Goal: Task Accomplishment & Management: Manage account settings

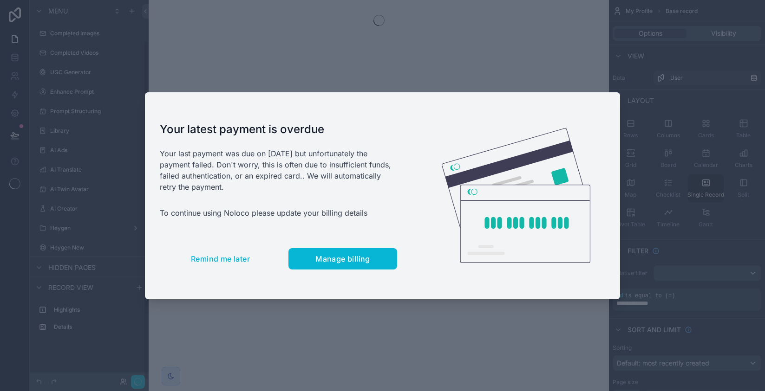
scroll to position [45, 0]
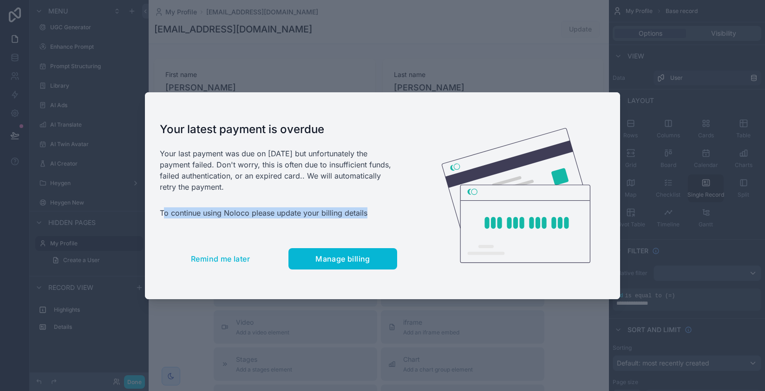
drag, startPoint x: 203, startPoint y: 212, endPoint x: 375, endPoint y: 212, distance: 171.8
click at [370, 212] on p "To continue using Noloco please update your billing details" at bounding box center [278, 213] width 237 height 11
click at [375, 212] on p "To continue using Noloco please update your billing details" at bounding box center [278, 213] width 237 height 11
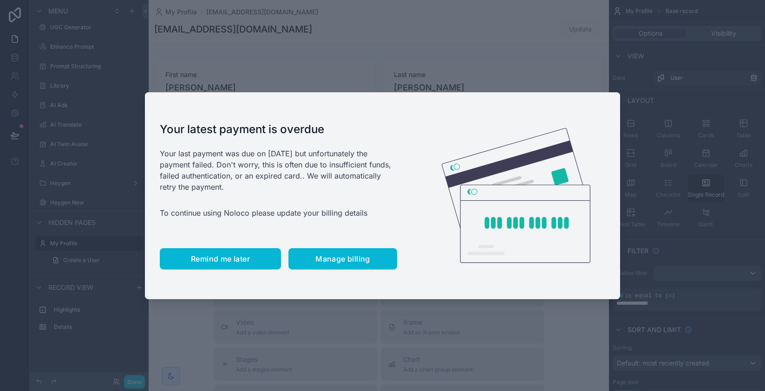
click at [247, 263] on span "Remind me later" at bounding box center [220, 258] width 59 height 9
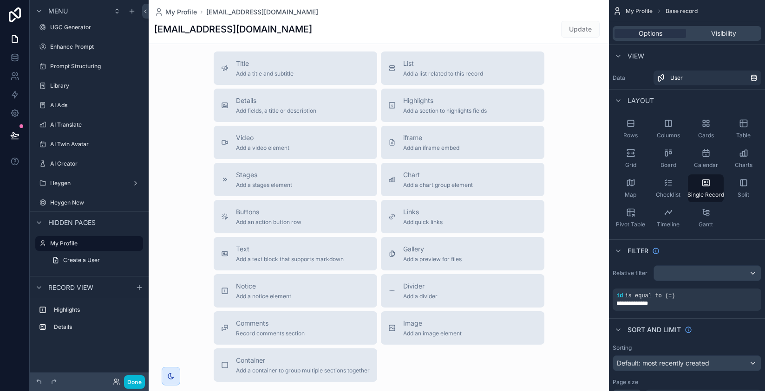
scroll to position [186, 0]
click at [85, 330] on label "Details" at bounding box center [95, 327] width 82 height 7
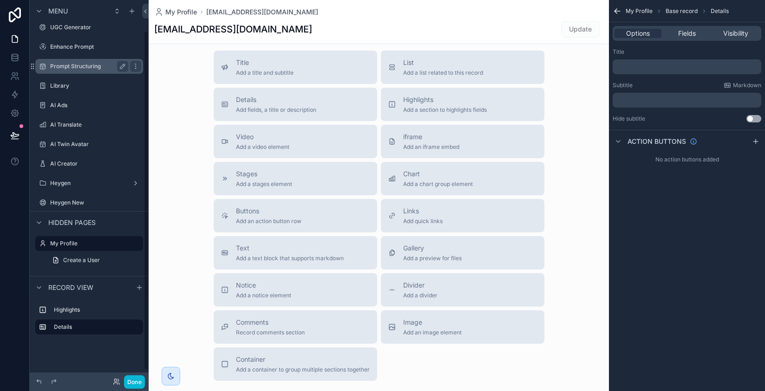
scroll to position [0, 0]
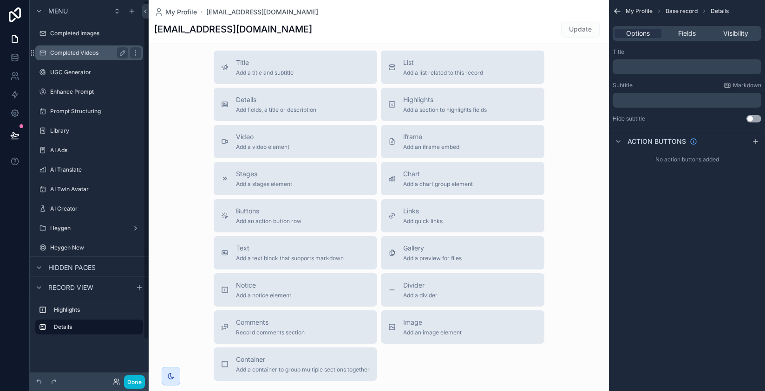
click at [80, 46] on div "Completed Videos" at bounding box center [89, 53] width 104 height 15
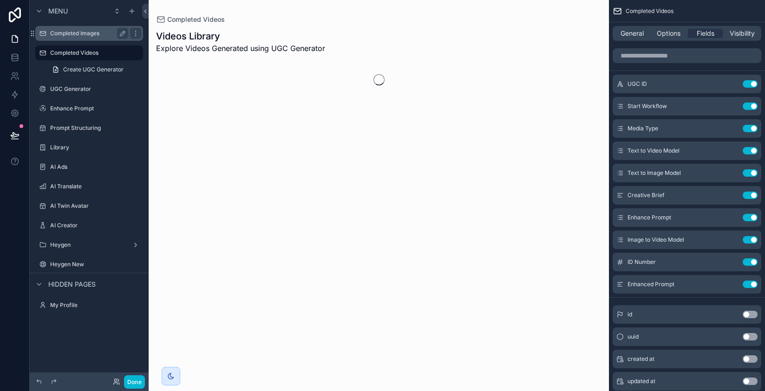
click at [81, 36] on label "Completed Images" at bounding box center [87, 33] width 74 height 7
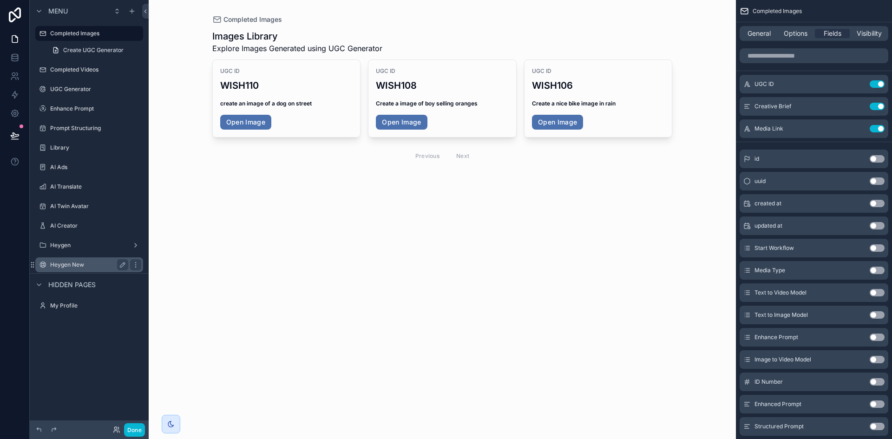
click at [90, 262] on label "Heygen New" at bounding box center [87, 264] width 74 height 7
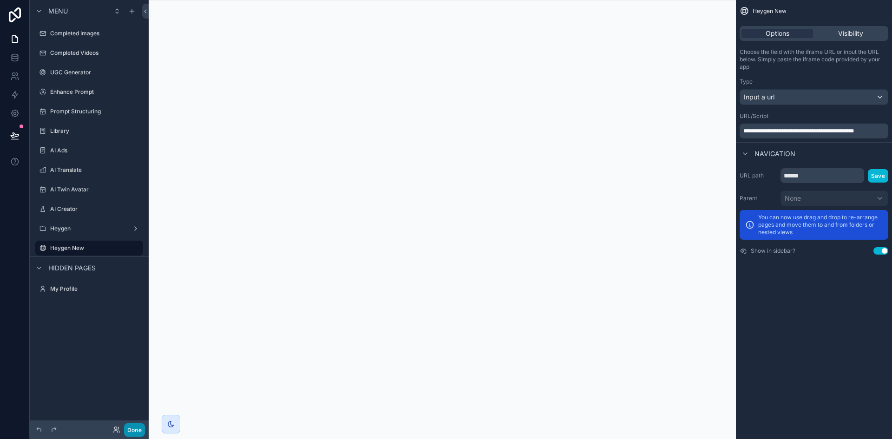
click at [140, 391] on button "Done" at bounding box center [134, 429] width 21 height 13
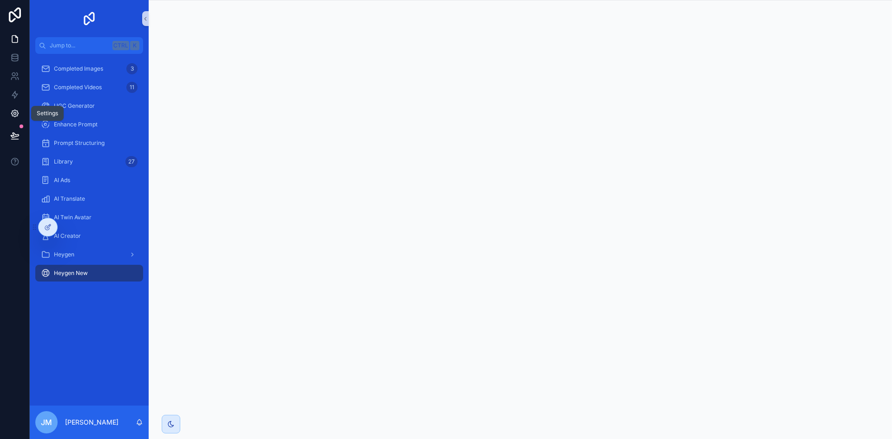
click at [15, 112] on icon at bounding box center [14, 113] width 2 height 2
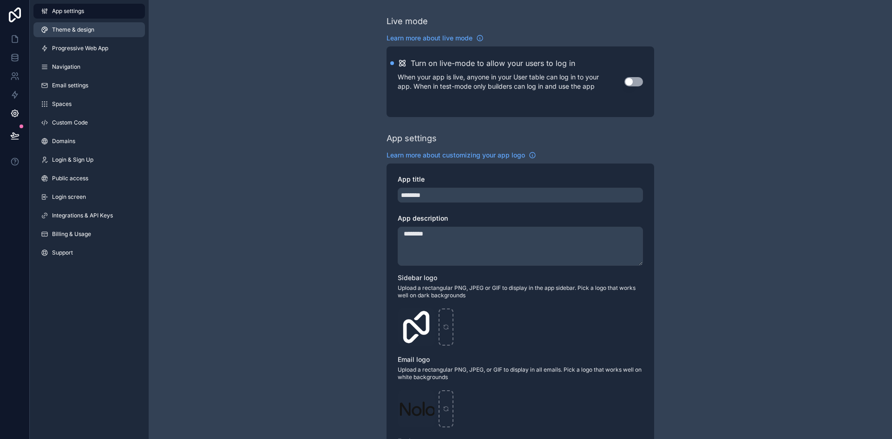
click at [97, 29] on link "Theme & design" at bounding box center [88, 29] width 111 height 15
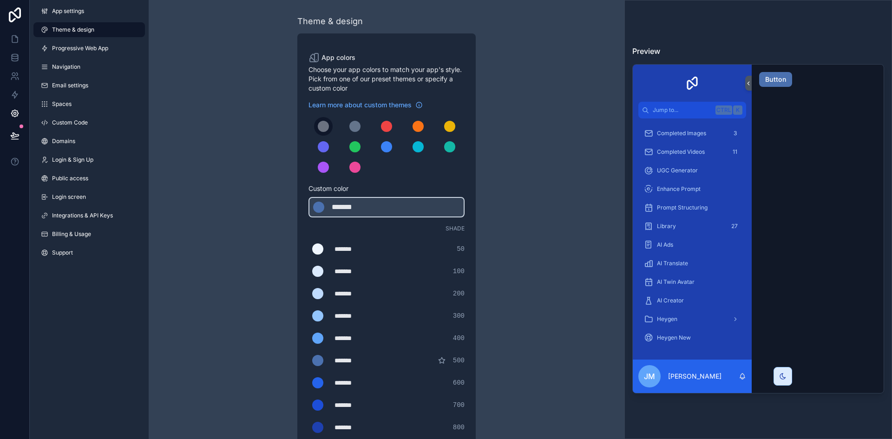
click at [325, 131] on div "scrollable content" at bounding box center [323, 126] width 11 height 11
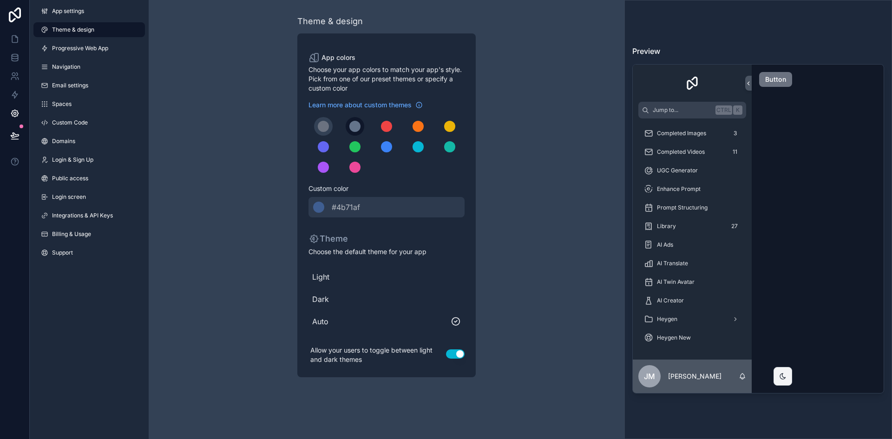
click at [350, 127] on div "scrollable content" at bounding box center [354, 126] width 11 height 11
click at [352, 127] on div "scrollable content" at bounding box center [354, 126] width 11 height 11
click at [388, 129] on div "scrollable content" at bounding box center [386, 126] width 11 height 11
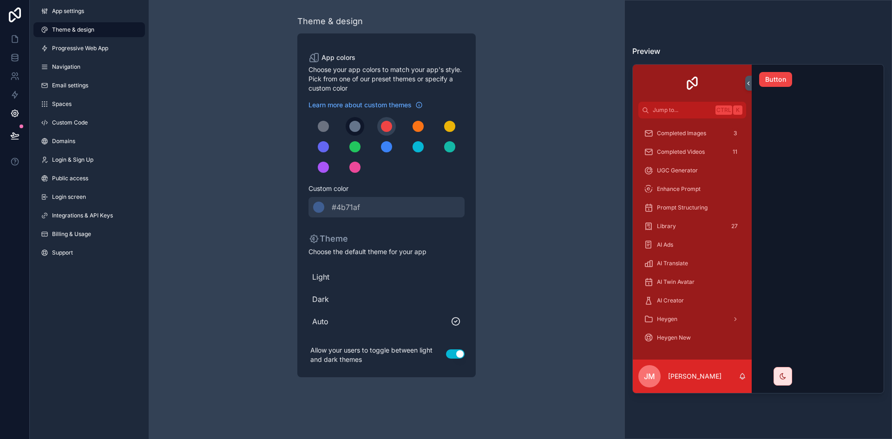
click at [360, 124] on button "scrollable content" at bounding box center [354, 126] width 19 height 19
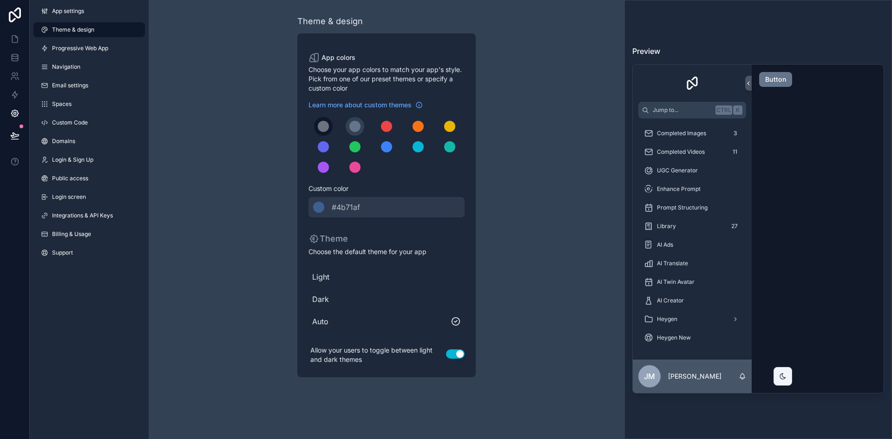
click at [329, 127] on button "scrollable content" at bounding box center [323, 126] width 19 height 19
click at [359, 130] on div "scrollable content" at bounding box center [354, 126] width 11 height 11
click at [453, 130] on div "scrollable content" at bounding box center [449, 126] width 11 height 11
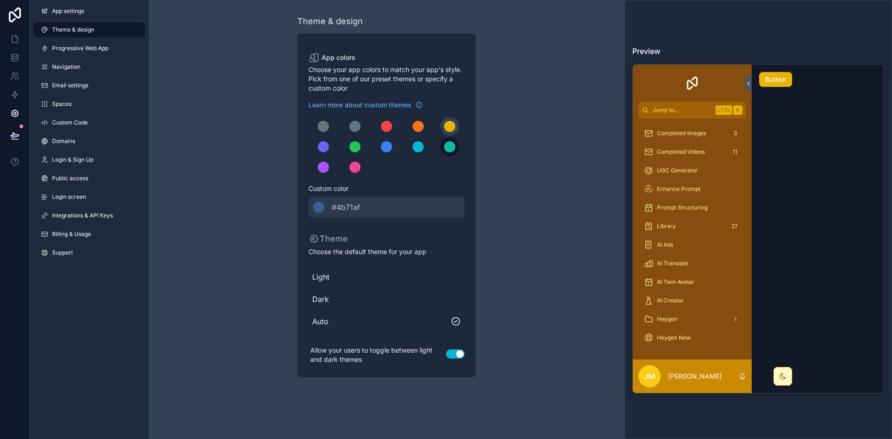
click at [447, 145] on div "scrollable content" at bounding box center [449, 146] width 11 height 11
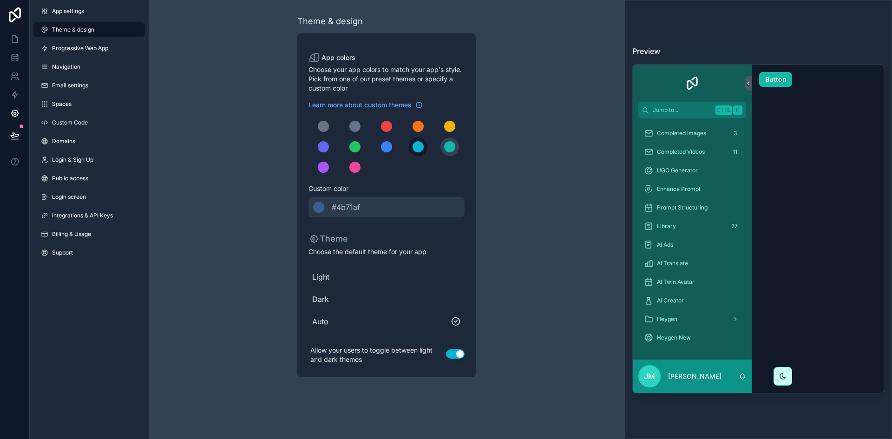
click at [417, 153] on button "scrollable content" at bounding box center [418, 146] width 19 height 19
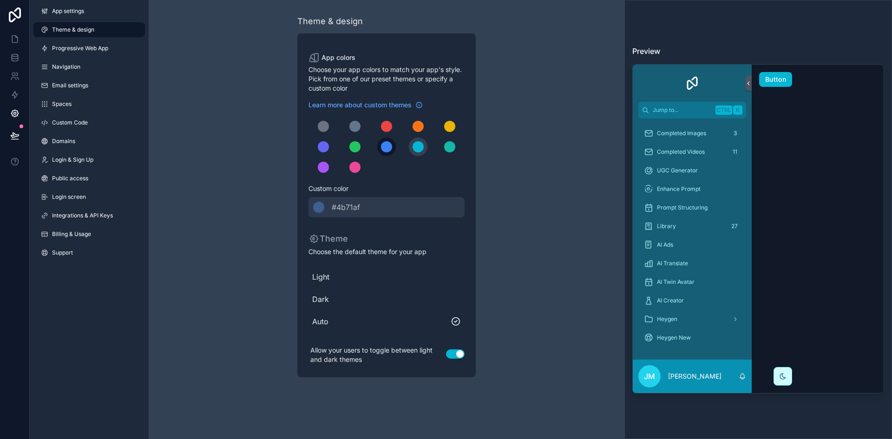
click at [391, 150] on button "scrollable content" at bounding box center [386, 146] width 19 height 19
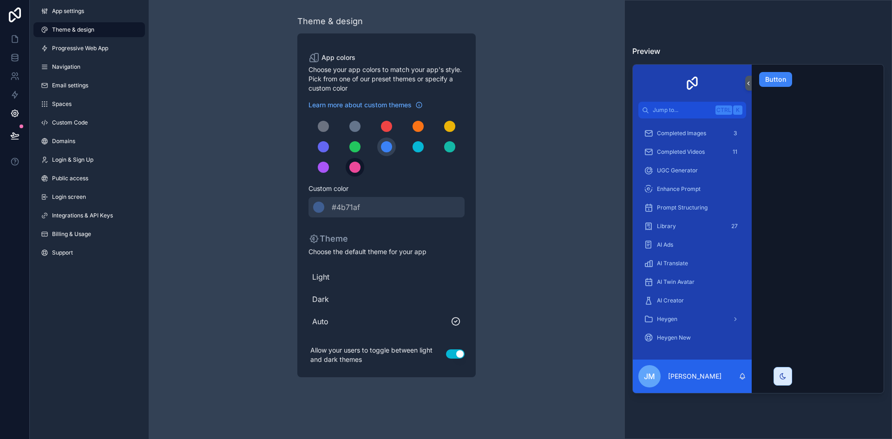
click at [358, 169] on div "scrollable content" at bounding box center [354, 167] width 11 height 11
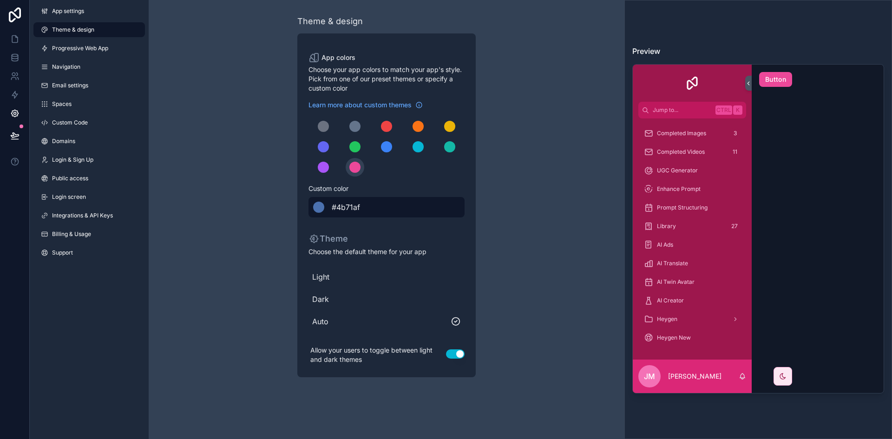
click at [320, 203] on div "scrollable content" at bounding box center [318, 207] width 11 height 11
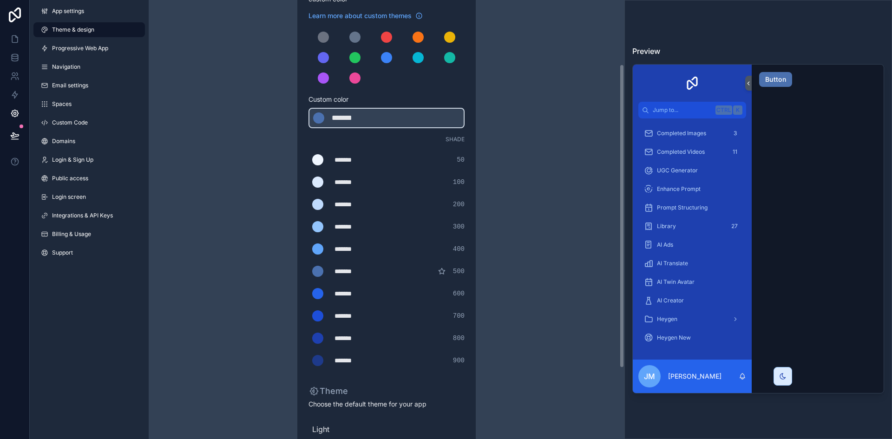
scroll to position [93, 0]
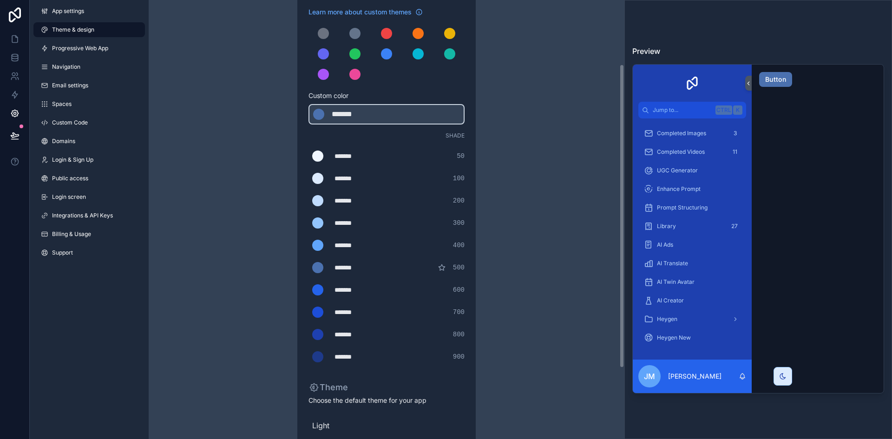
click at [345, 284] on div "******* ******* #2563eb 600" at bounding box center [386, 289] width 156 height 19
click at [318, 288] on div "scrollable content" at bounding box center [317, 289] width 11 height 11
click at [308, 290] on input "*******" at bounding box center [308, 290] width 0 height 0
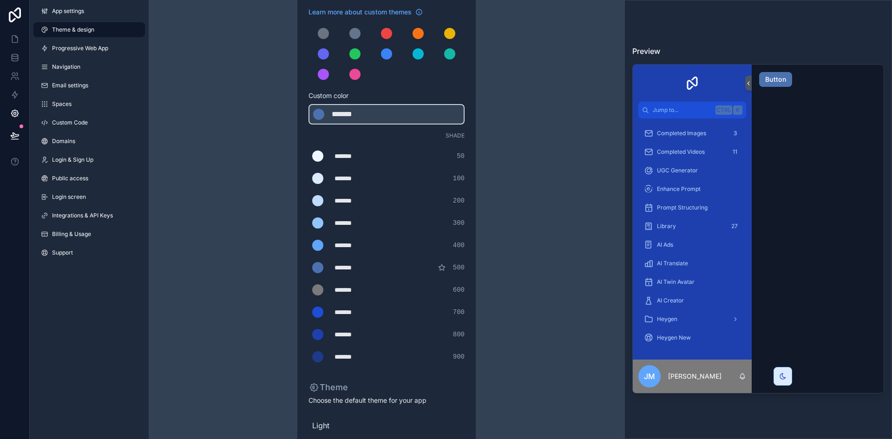
click at [483, 101] on div "Theme & design App colors Choose your app colors to match your app's style. Pic…" at bounding box center [386, 223] width 267 height 633
click at [323, 34] on div "scrollable content" at bounding box center [323, 33] width 11 height 11
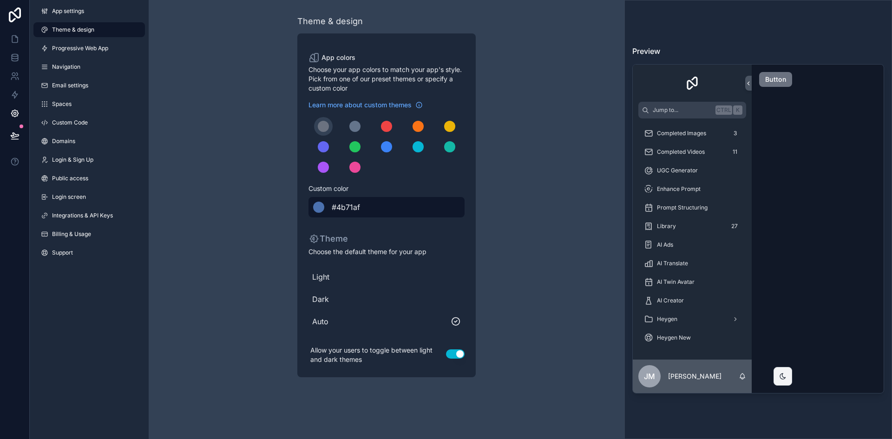
click at [319, 209] on div "scrollable content" at bounding box center [318, 207] width 11 height 11
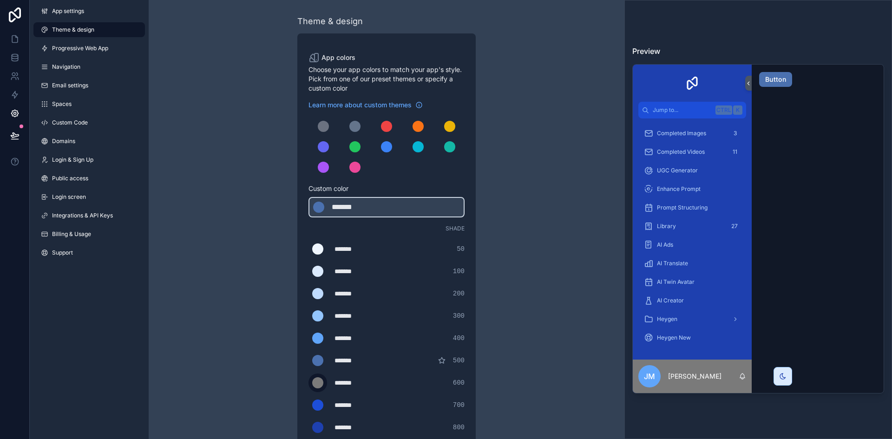
click at [321, 385] on div "scrollable content" at bounding box center [317, 382] width 11 height 11
click at [308, 383] on input "*******" at bounding box center [308, 383] width 0 height 0
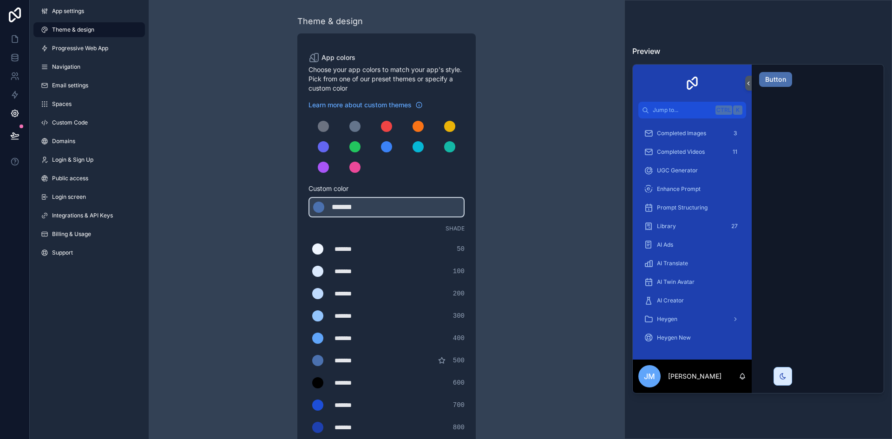
click at [469, 272] on div "App colors Choose your app colors to match your app's style. Pick from one of o…" at bounding box center [386, 325] width 178 height 585
click at [322, 148] on div "scrollable content" at bounding box center [323, 146] width 11 height 11
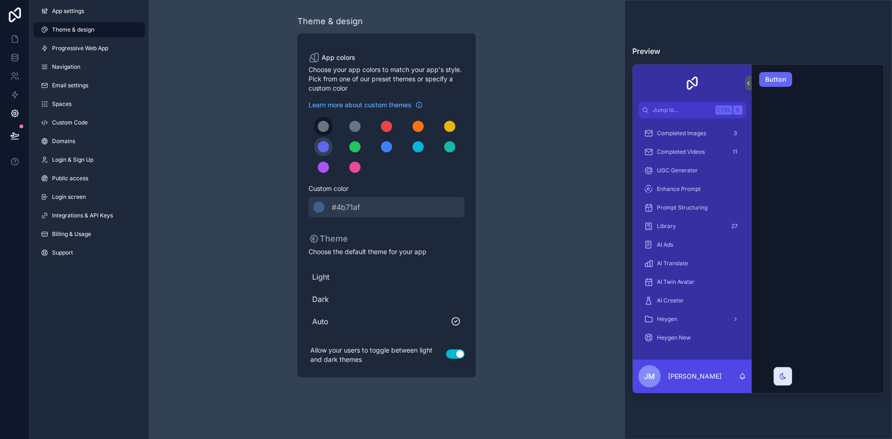
click at [327, 130] on div "scrollable content" at bounding box center [323, 126] width 11 height 11
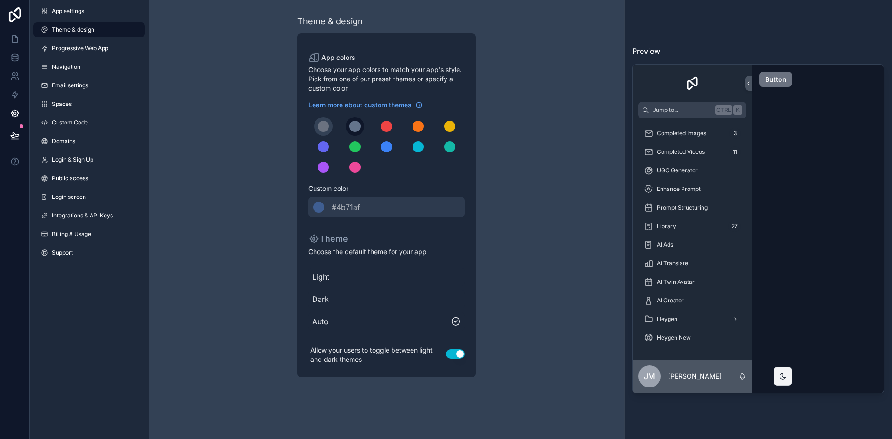
click at [350, 127] on div "scrollable content" at bounding box center [354, 126] width 11 height 11
click at [326, 128] on div "scrollable content" at bounding box center [323, 126] width 11 height 11
click at [764, 80] on button "Button" at bounding box center [775, 79] width 33 height 15
click at [351, 151] on button "scrollable content" at bounding box center [354, 146] width 19 height 19
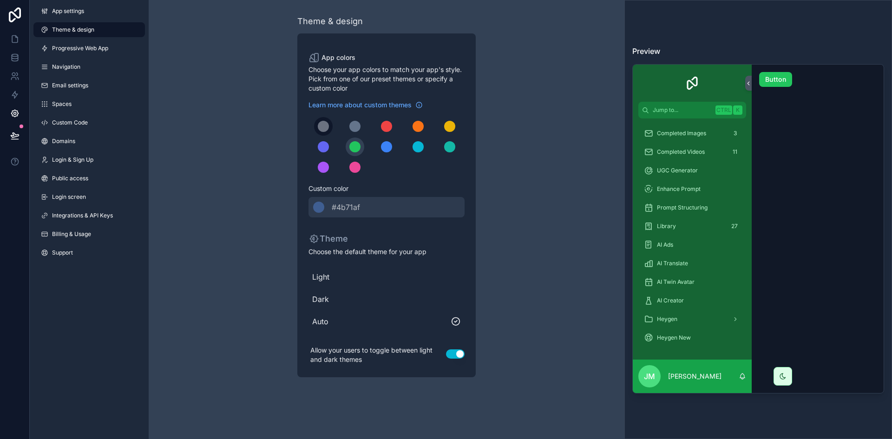
click at [325, 119] on button "scrollable content" at bounding box center [323, 126] width 19 height 19
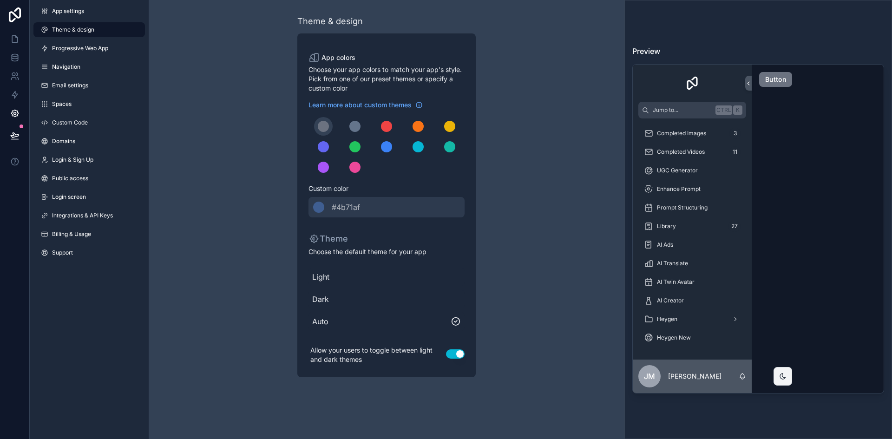
click at [364, 120] on div "scrollable content" at bounding box center [386, 146] width 156 height 59
click at [362, 123] on button "scrollable content" at bounding box center [354, 126] width 19 height 19
click at [362, 125] on button "scrollable content" at bounding box center [354, 126] width 19 height 19
click at [382, 126] on div "scrollable content" at bounding box center [386, 126] width 11 height 11
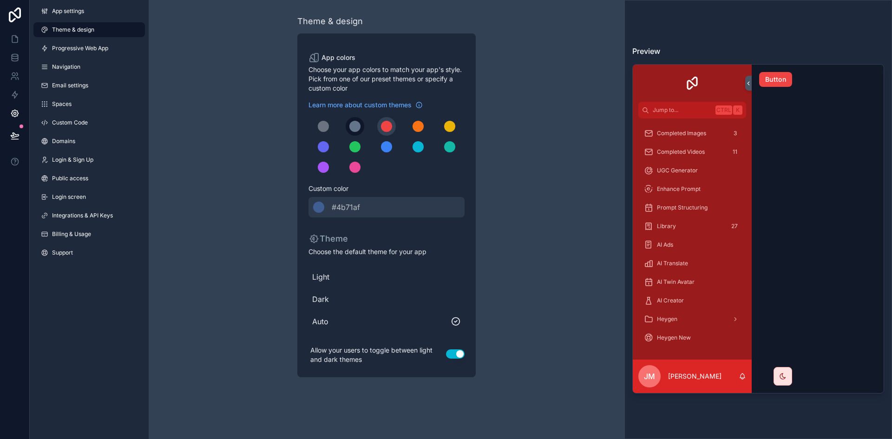
click at [353, 126] on div "scrollable content" at bounding box center [354, 126] width 11 height 11
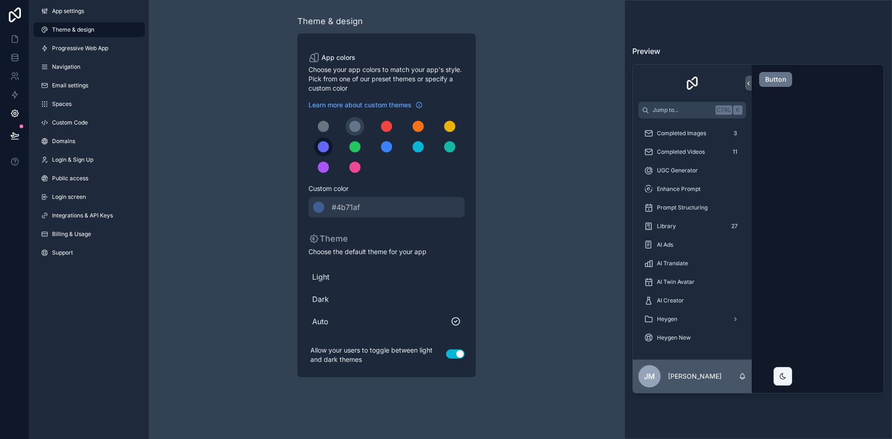
click at [328, 151] on button "scrollable content" at bounding box center [323, 146] width 19 height 19
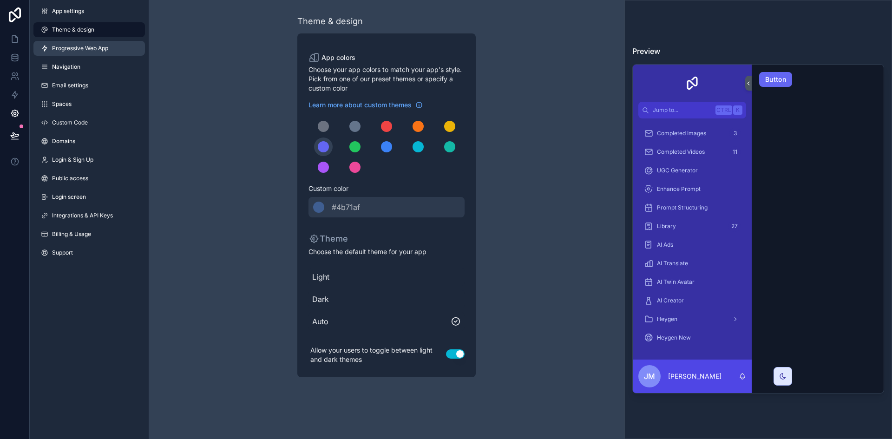
click at [78, 52] on span "Progressive Web App" at bounding box center [80, 48] width 56 height 7
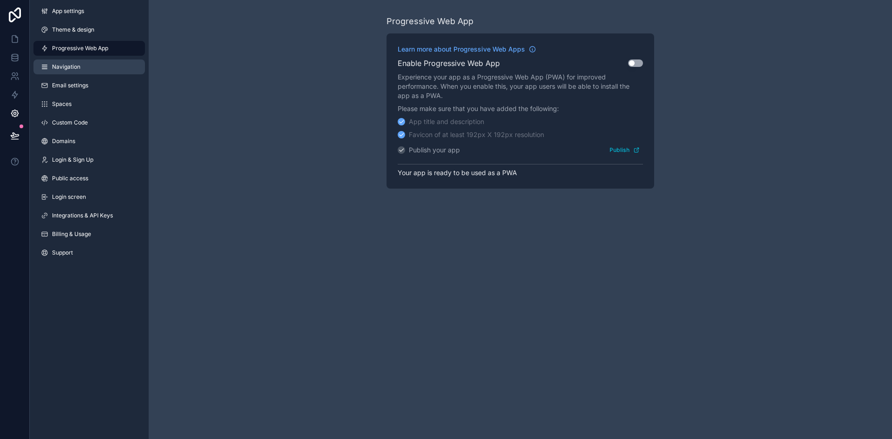
click at [75, 72] on link "Navigation" at bounding box center [88, 66] width 111 height 15
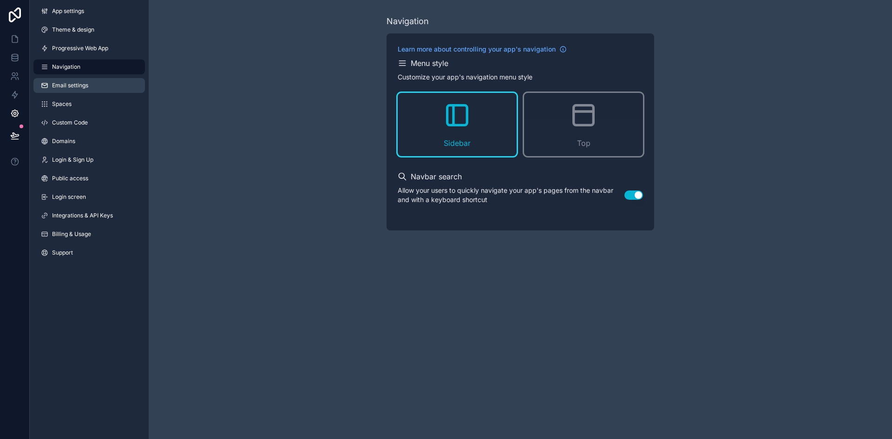
click at [79, 91] on link "Email settings" at bounding box center [88, 85] width 111 height 15
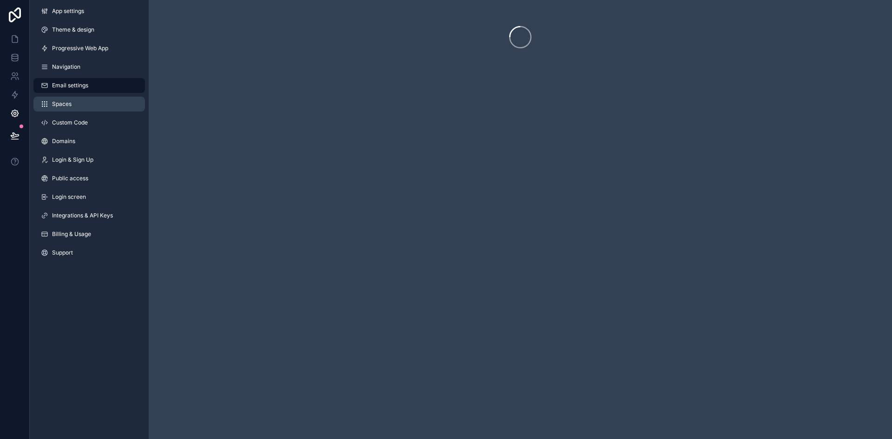
click at [79, 104] on link "Spaces" at bounding box center [88, 104] width 111 height 15
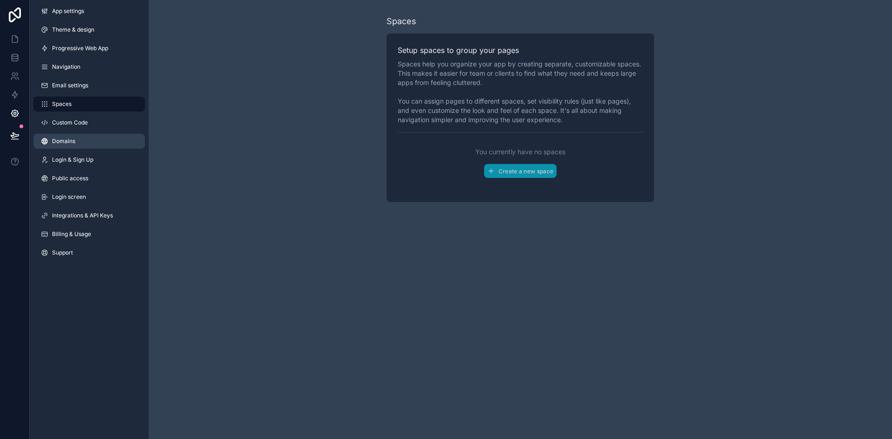
click at [78, 148] on link "Domains" at bounding box center [88, 141] width 111 height 15
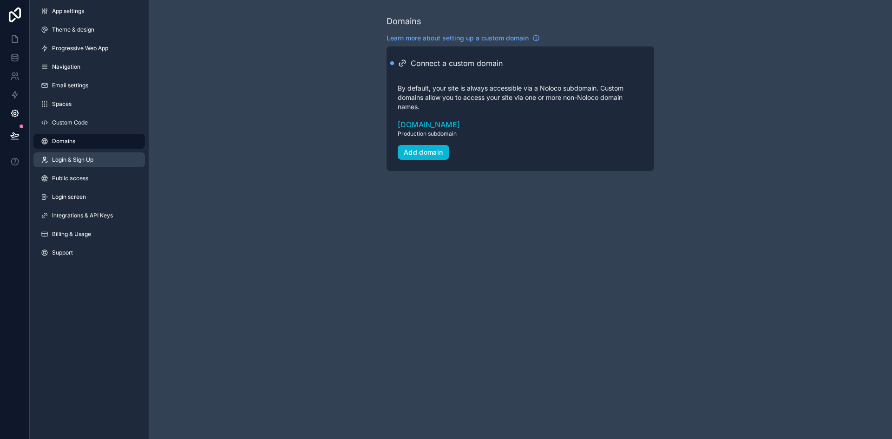
click at [80, 163] on span "Login & Sign Up" at bounding box center [72, 159] width 41 height 7
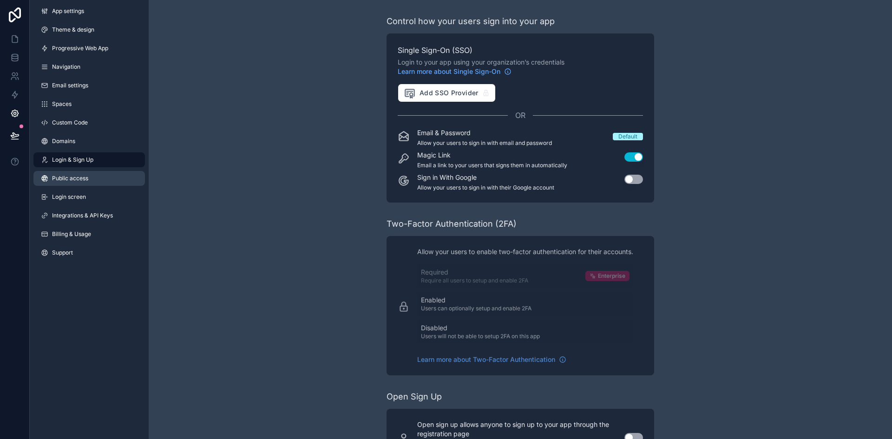
click at [90, 174] on link "Public access" at bounding box center [88, 178] width 111 height 15
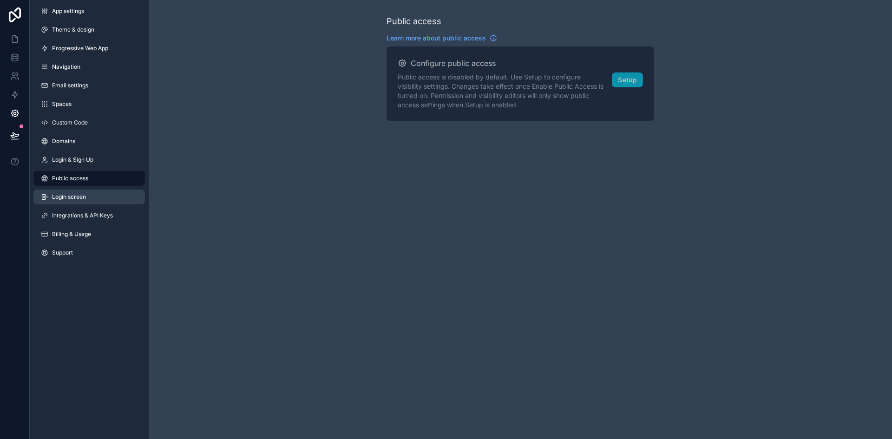
click at [84, 202] on link "Login screen" at bounding box center [88, 196] width 111 height 15
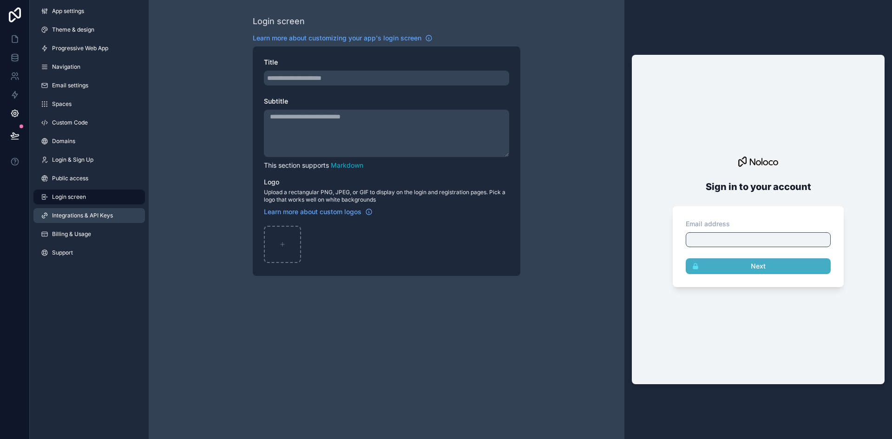
click at [111, 220] on link "Integrations & API Keys" at bounding box center [88, 215] width 111 height 15
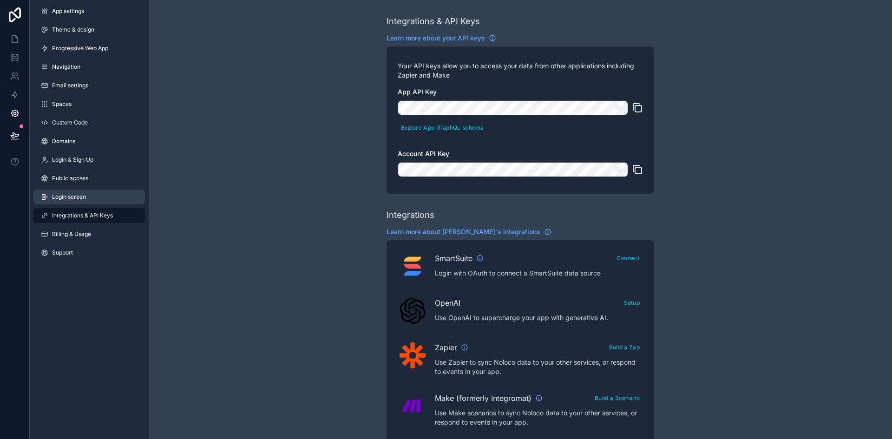
click at [99, 202] on link "Login screen" at bounding box center [88, 196] width 111 height 15
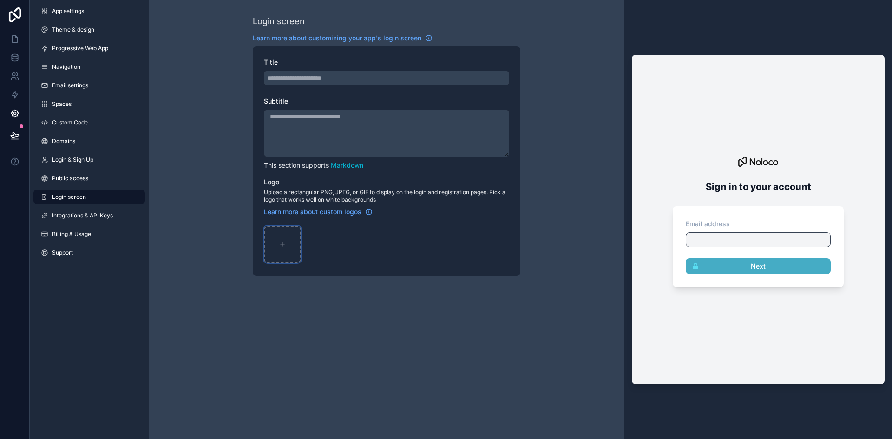
click at [285, 248] on div "scrollable content" at bounding box center [282, 244] width 37 height 37
click at [55, 13] on span "App settings" at bounding box center [68, 10] width 32 height 7
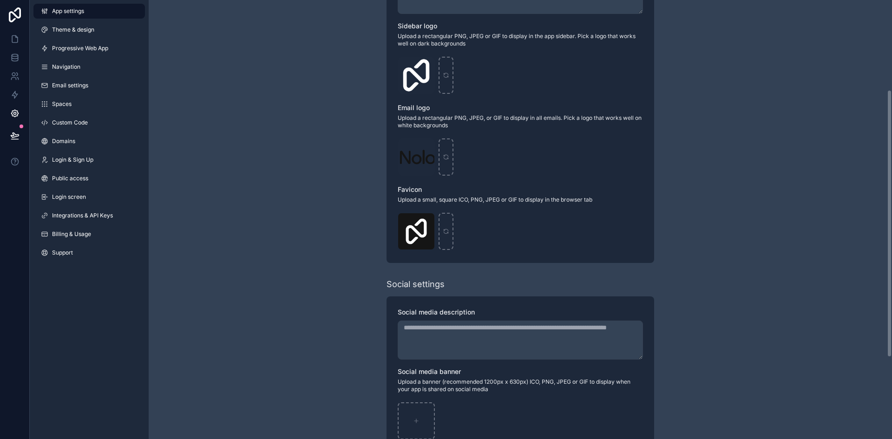
scroll to position [280, 0]
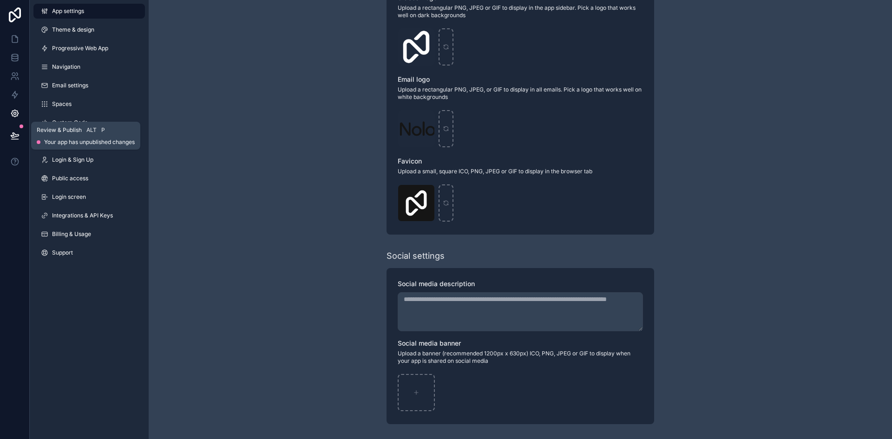
click at [12, 134] on icon at bounding box center [14, 135] width 9 height 9
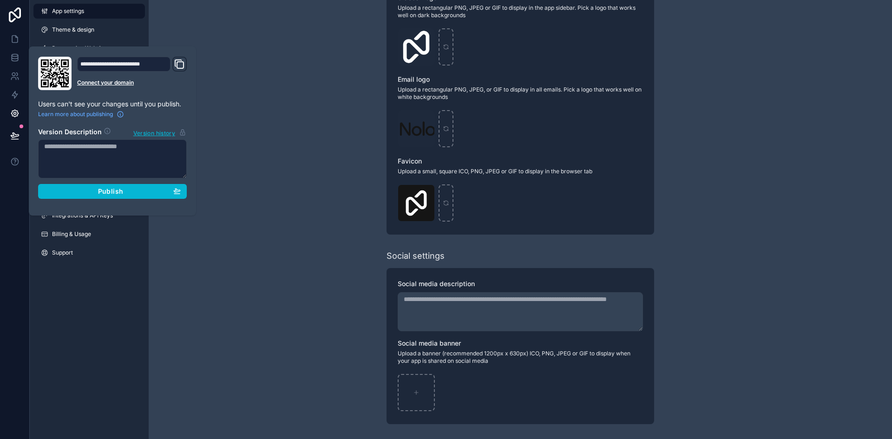
click at [181, 64] on icon "Domain and Custom Link" at bounding box center [179, 64] width 11 height 11
click at [163, 189] on div "Publish" at bounding box center [112, 191] width 137 height 8
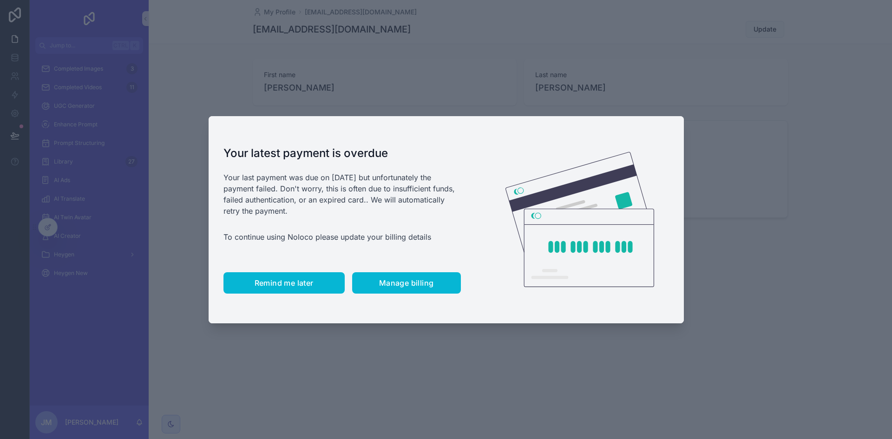
drag, startPoint x: 294, startPoint y: 269, endPoint x: 293, endPoint y: 276, distance: 6.6
click at [293, 274] on div "Your latest payment is overdue Your last payment was due on [DATE] but unfortun…" at bounding box center [341, 219] width 267 height 207
click at [293, 277] on button "Remind me later" at bounding box center [283, 282] width 121 height 21
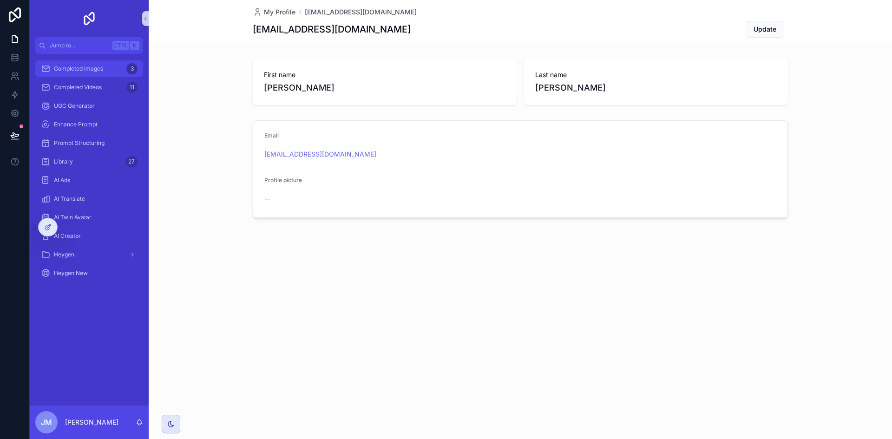
click at [95, 74] on div "Completed Images 3" at bounding box center [89, 68] width 97 height 15
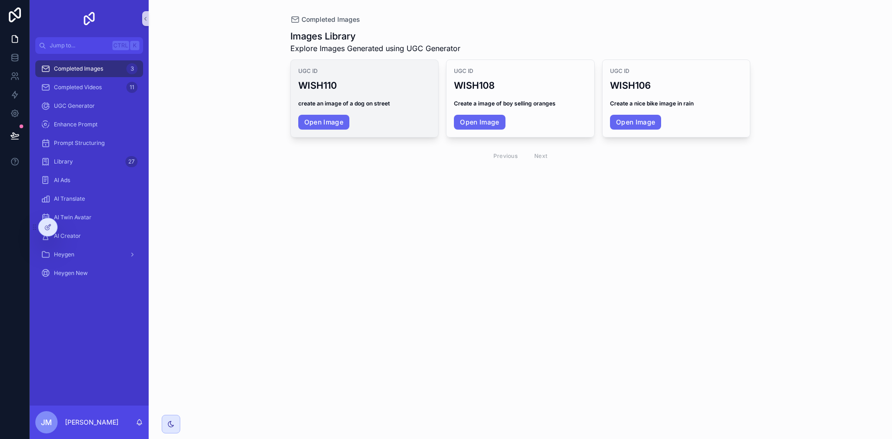
click at [362, 103] on strong "create an image of a dog on street" at bounding box center [343, 103] width 91 height 7
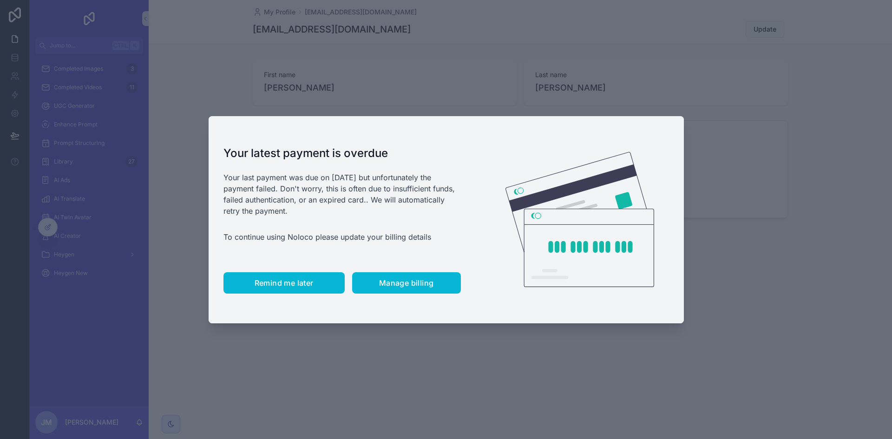
click at [294, 285] on span "Remind me later" at bounding box center [283, 282] width 59 height 9
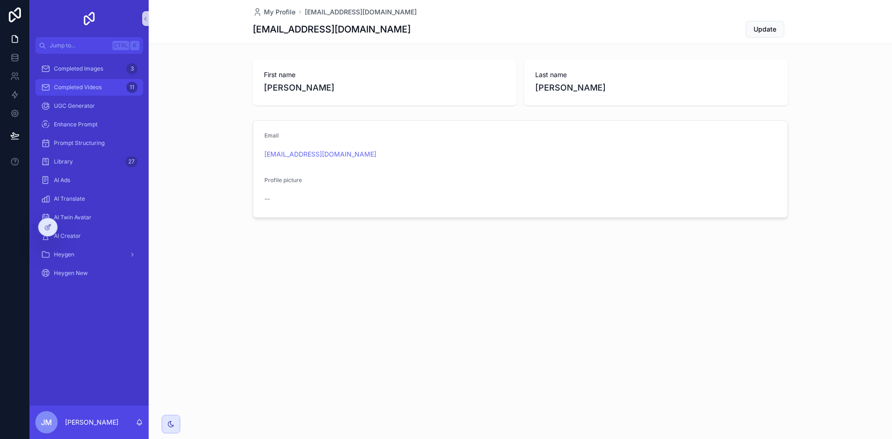
click at [98, 89] on span "Completed Videos" at bounding box center [78, 87] width 48 height 7
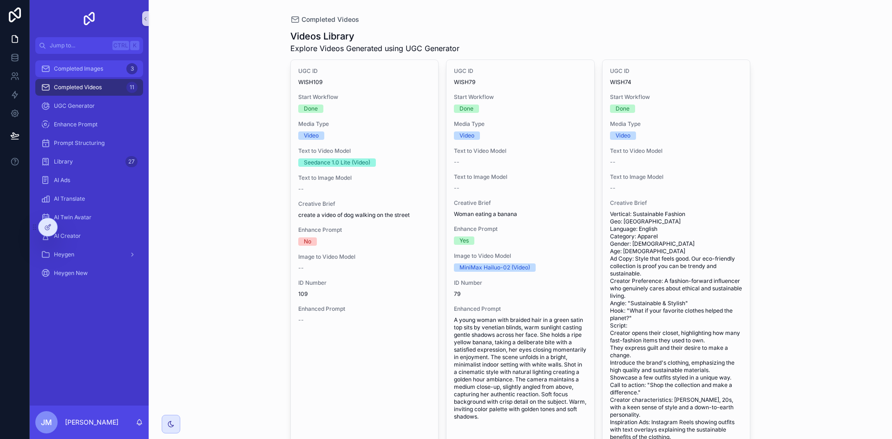
click at [101, 74] on div "Completed Images 3" at bounding box center [89, 68] width 97 height 15
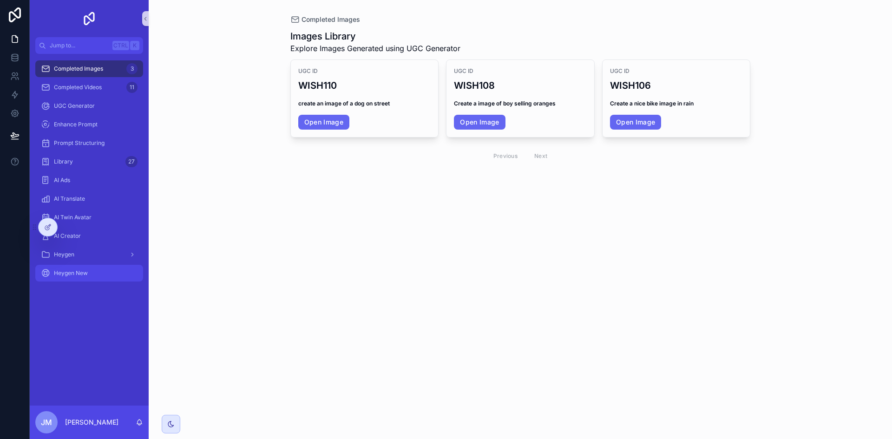
click at [98, 266] on div "Heygen New" at bounding box center [89, 273] width 97 height 15
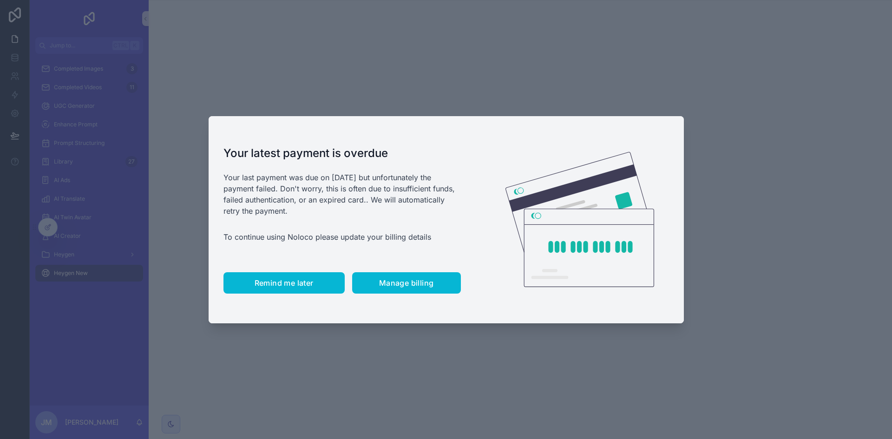
click at [306, 285] on span "Remind me later" at bounding box center [283, 282] width 59 height 9
